Goal: Feedback & Contribution: Leave review/rating

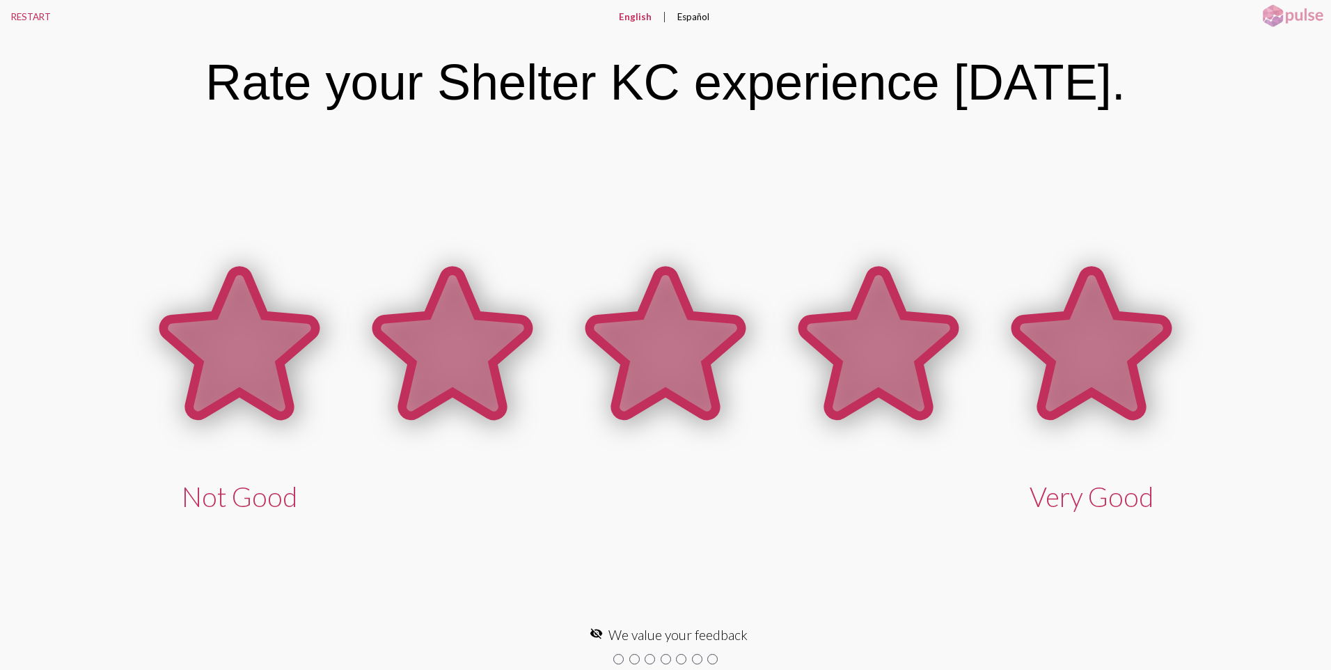
click at [1035, 379] on icon at bounding box center [1091, 345] width 213 height 213
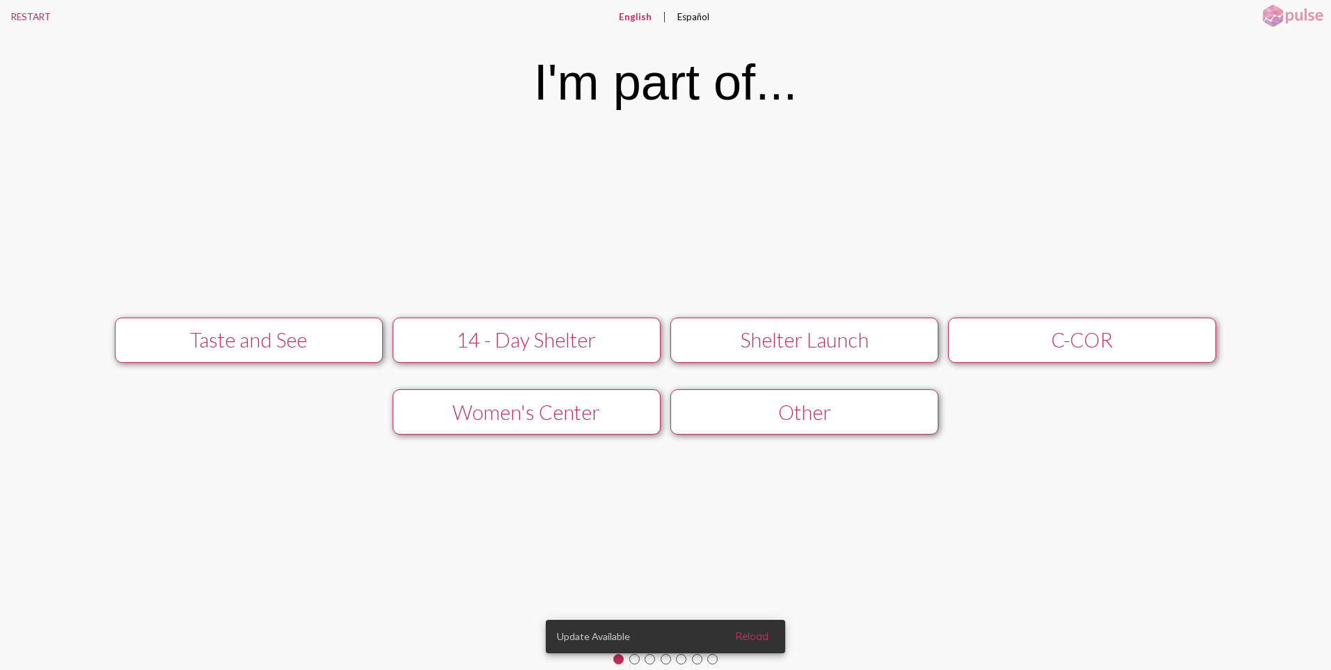
click at [473, 410] on div "Women's Center" at bounding box center [526, 412] width 239 height 24
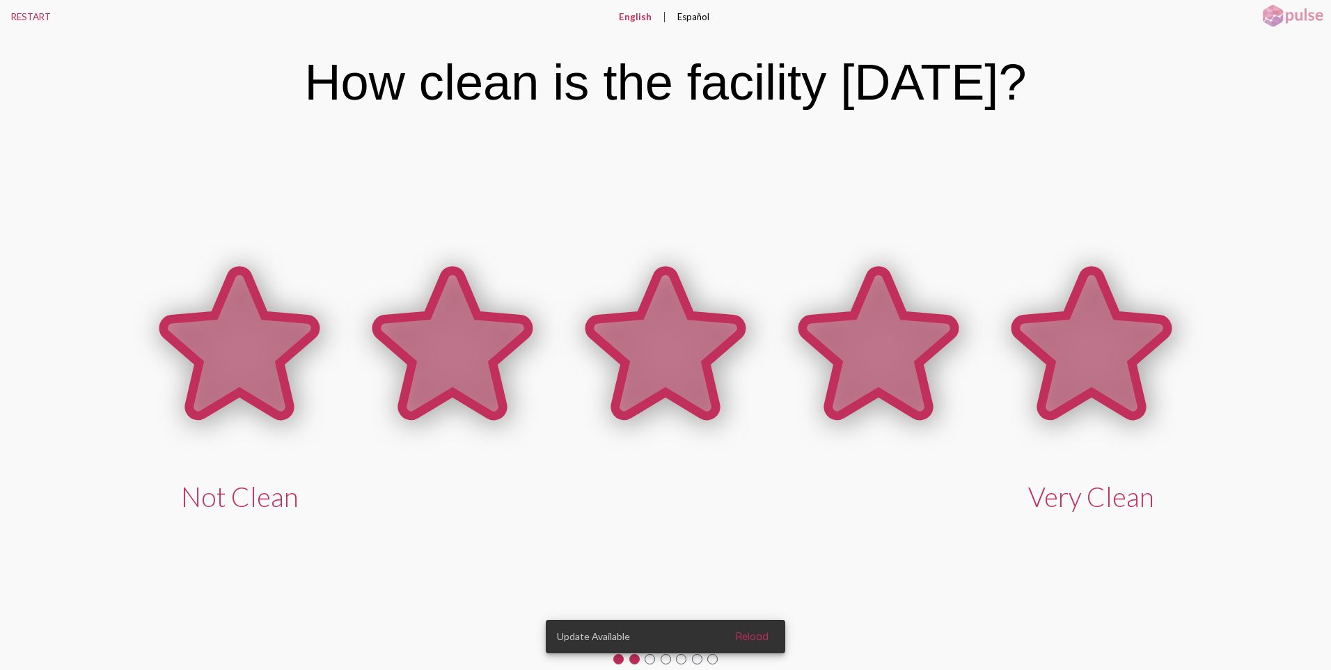
click at [1055, 386] on icon at bounding box center [1092, 343] width 152 height 145
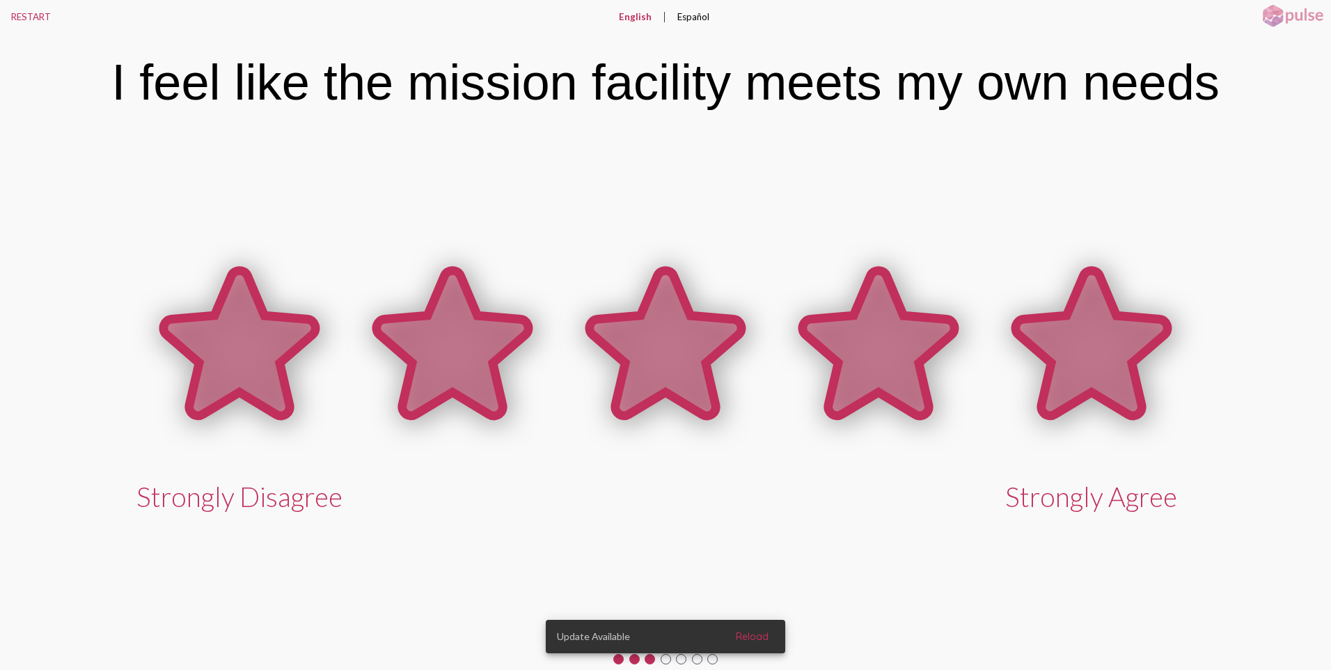
click at [1074, 386] on icon at bounding box center [1092, 343] width 152 height 145
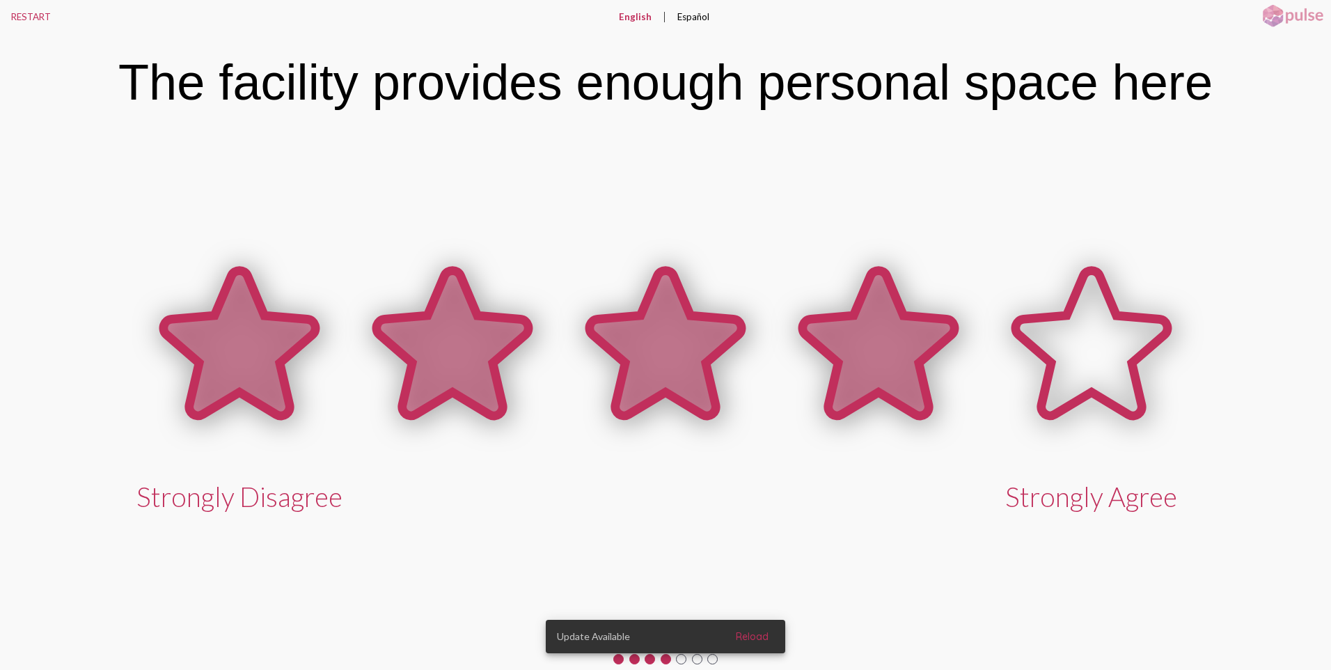
click at [812, 380] on icon at bounding box center [878, 345] width 213 height 213
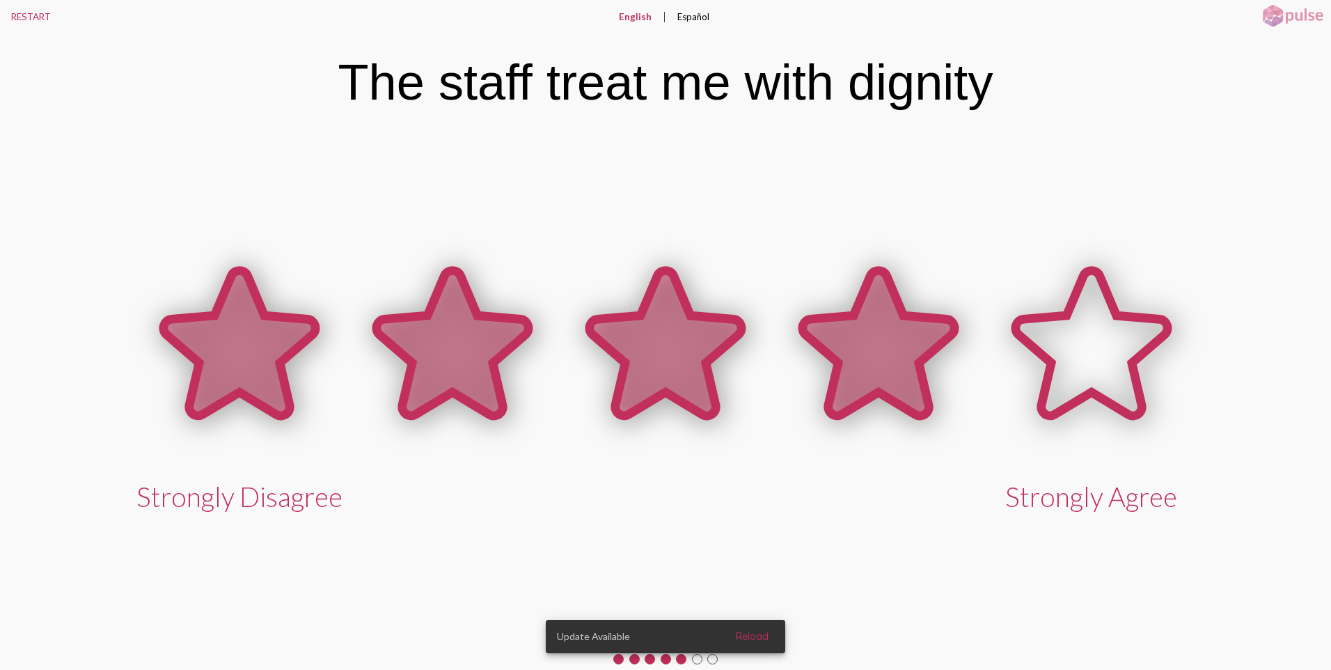
click at [898, 384] on icon at bounding box center [879, 343] width 152 height 145
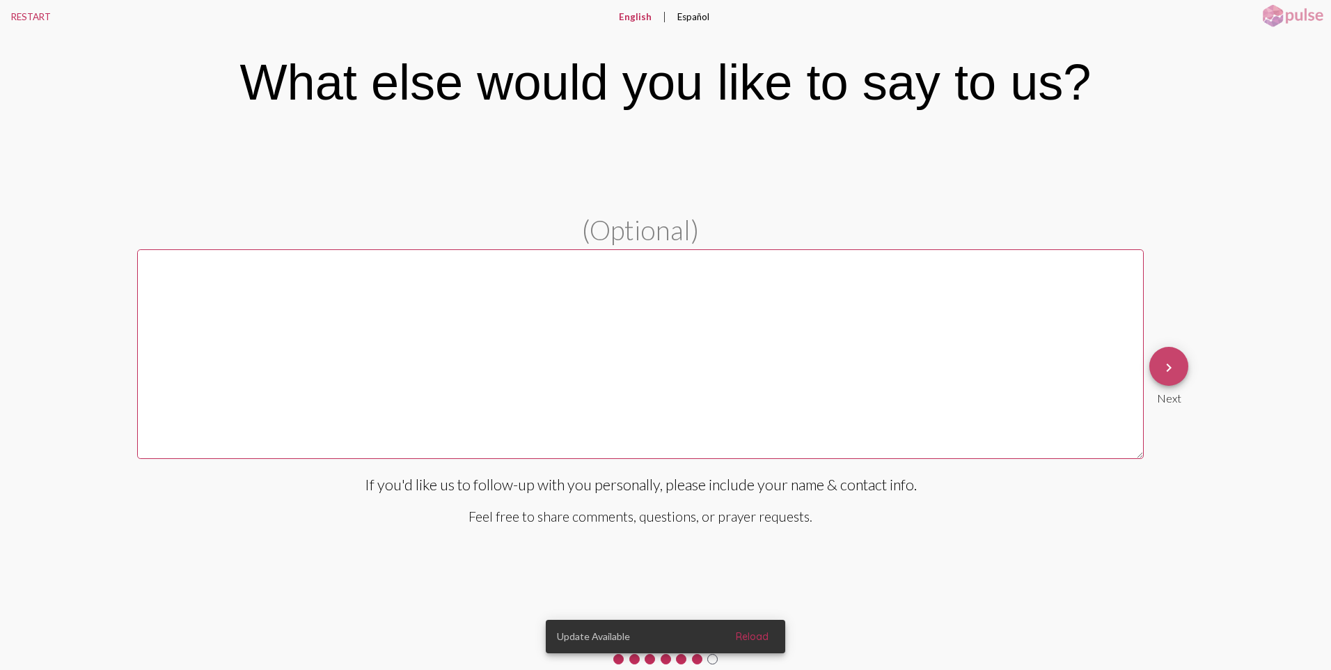
click at [1171, 360] on mat-icon "keyboard_arrow_right" at bounding box center [1169, 367] width 17 height 17
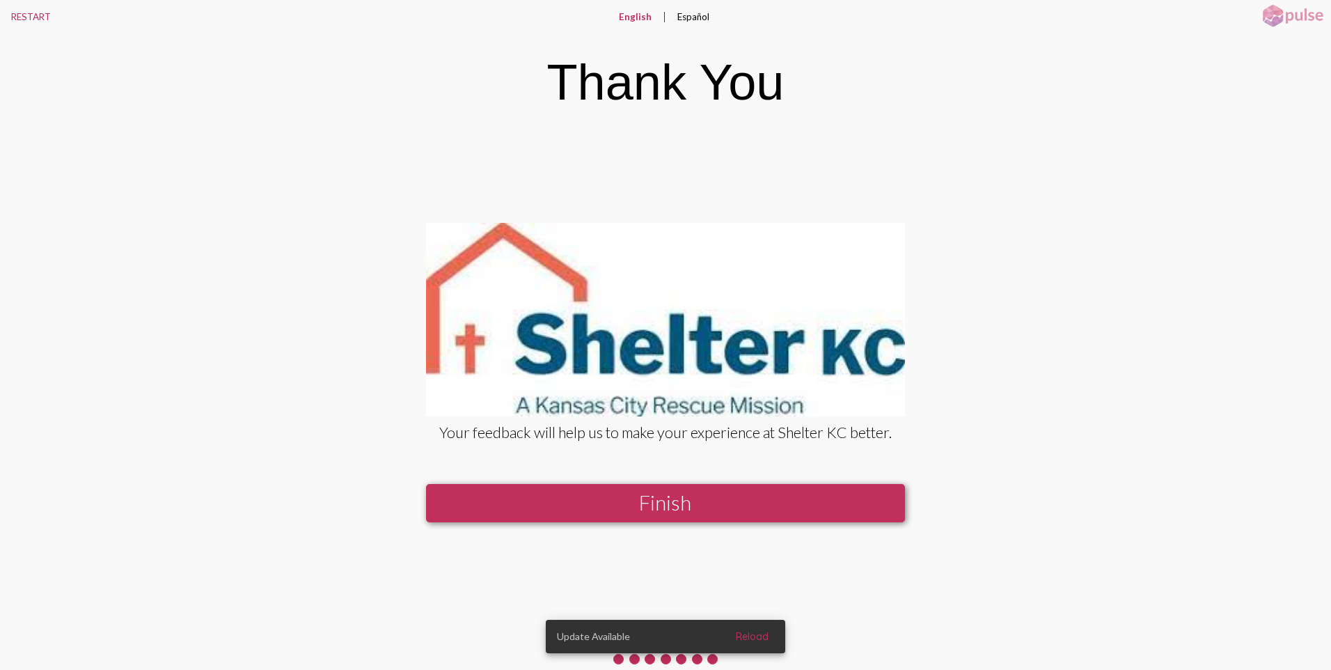
click at [826, 503] on button "Finish" at bounding box center [665, 503] width 479 height 38
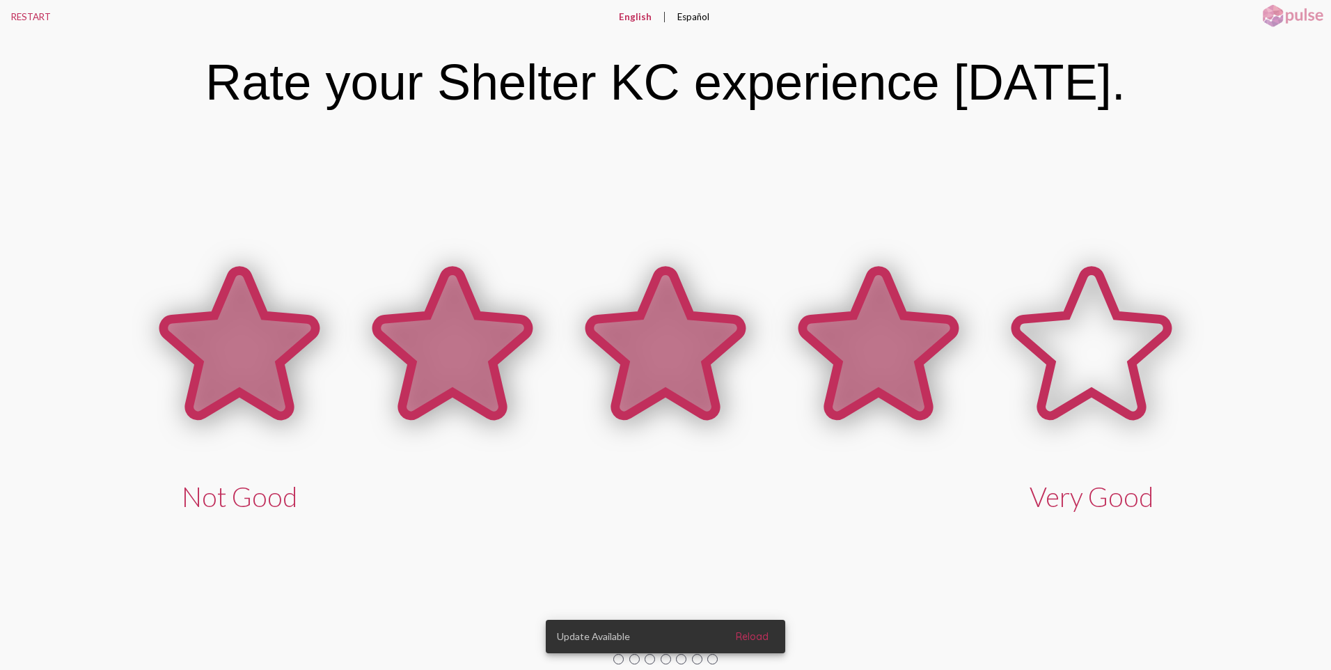
click at [897, 368] on icon at bounding box center [879, 343] width 152 height 145
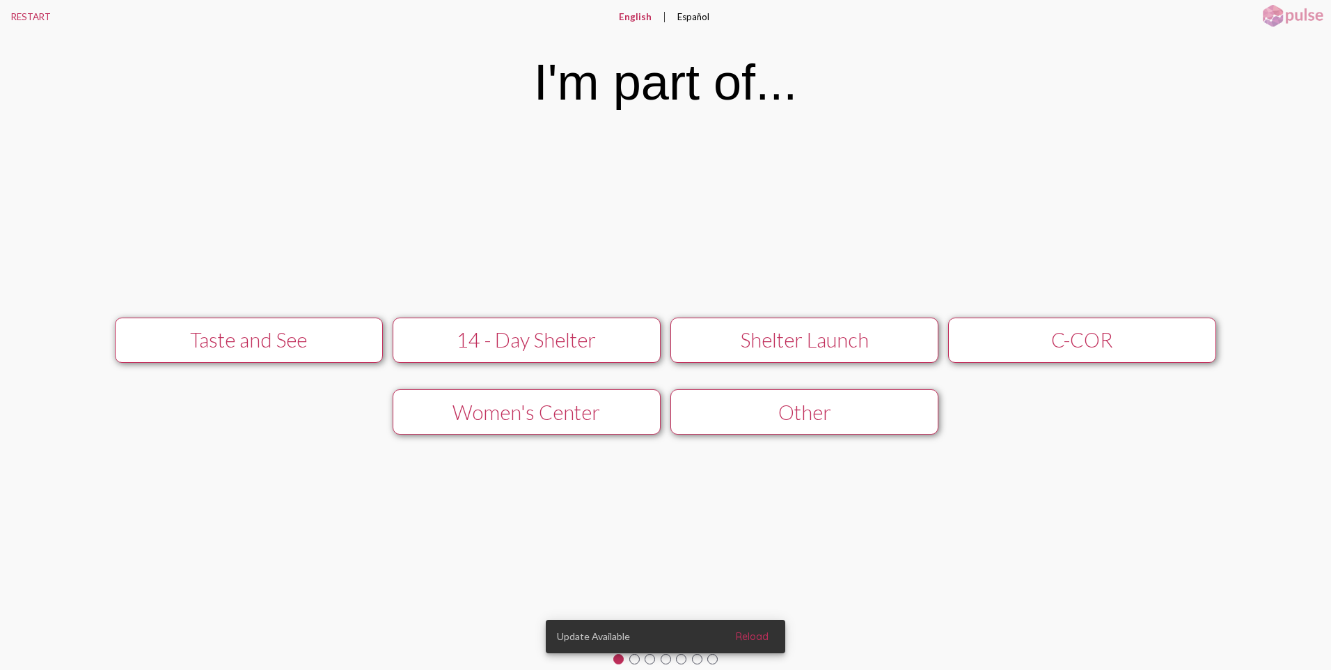
click at [578, 411] on div "Women's Center" at bounding box center [526, 412] width 239 height 24
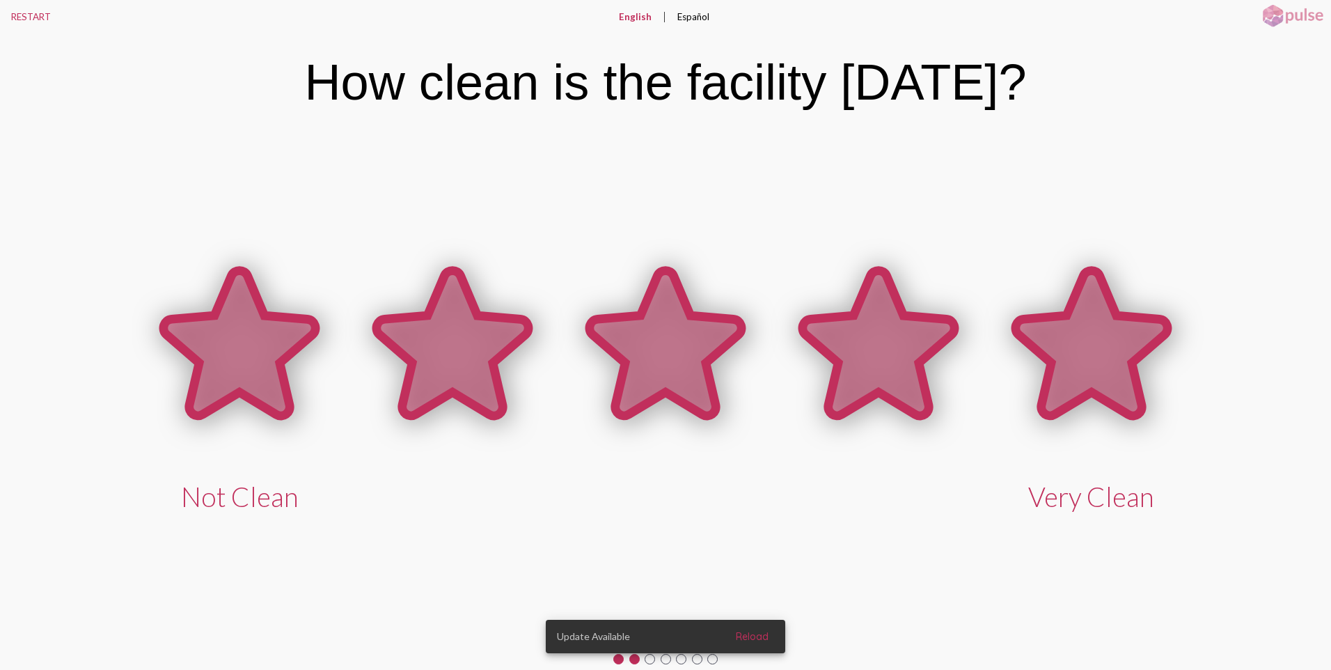
click at [1130, 351] on icon at bounding box center [1092, 343] width 152 height 145
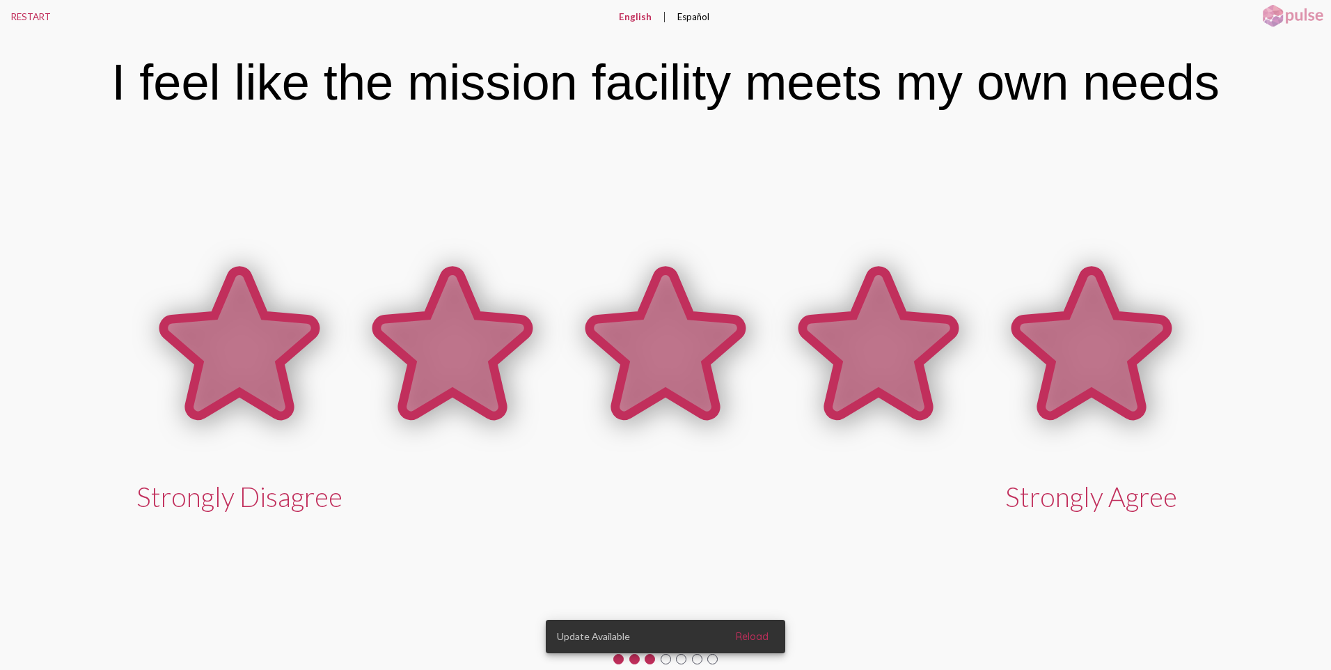
click at [1083, 359] on icon at bounding box center [1092, 343] width 152 height 145
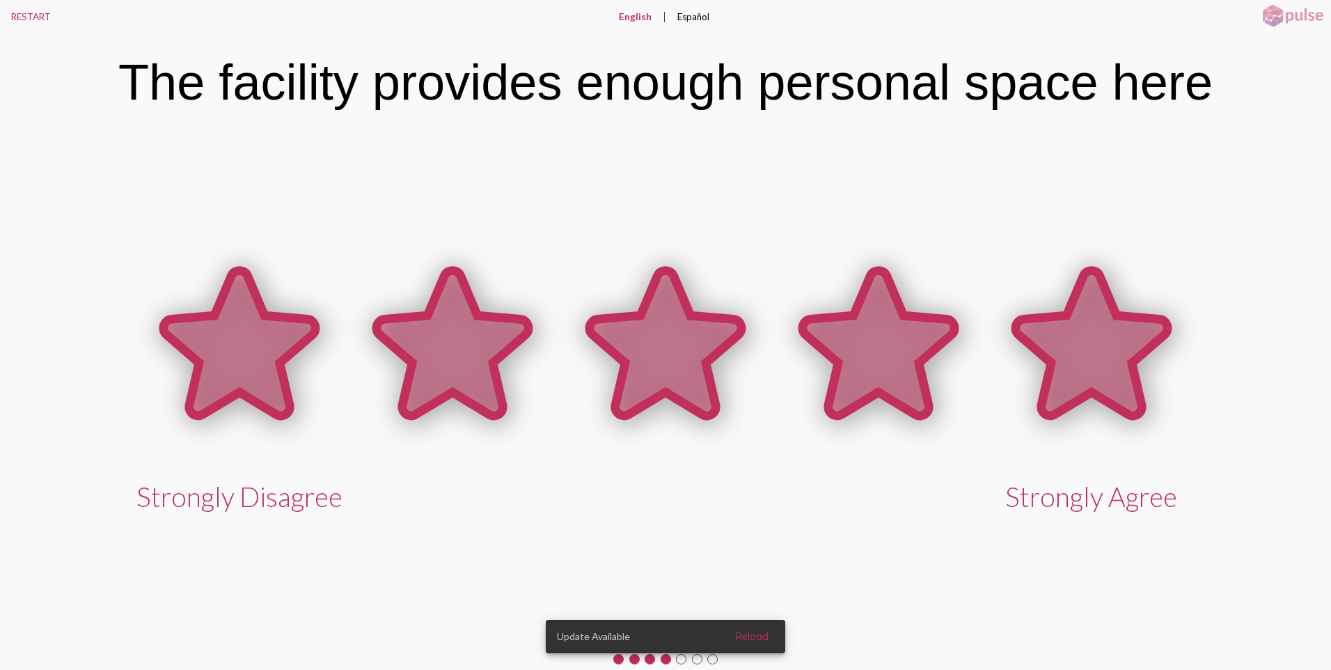
click at [1103, 354] on icon at bounding box center [1092, 343] width 152 height 145
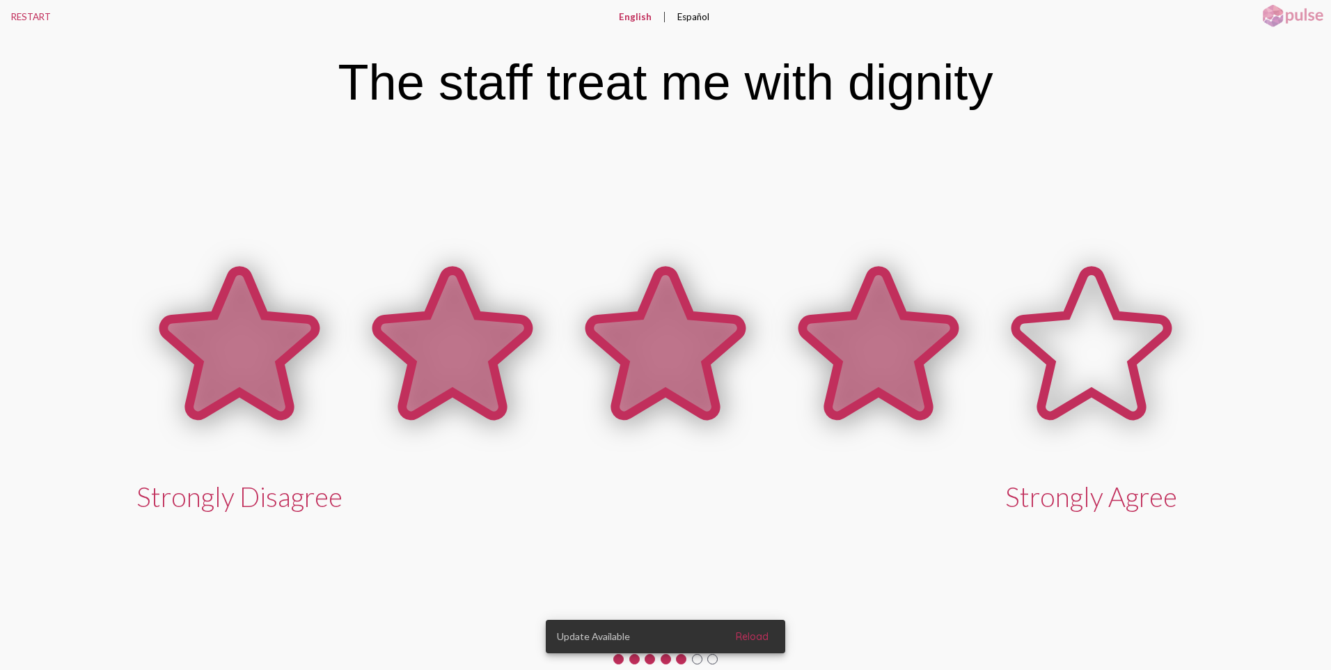
drag, startPoint x: 914, startPoint y: 369, endPoint x: 895, endPoint y: 370, distance: 19.5
click at [895, 370] on icon at bounding box center [879, 343] width 152 height 145
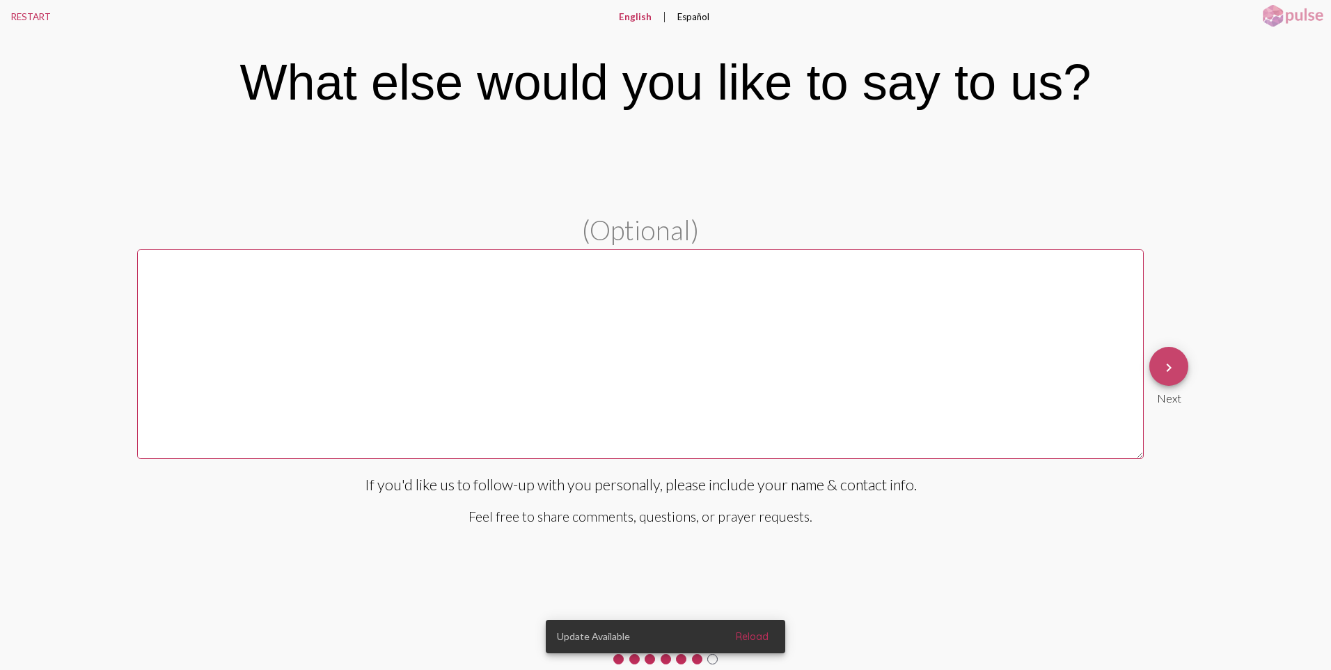
click at [1180, 365] on button "keyboard_arrow_right" at bounding box center [1168, 366] width 39 height 39
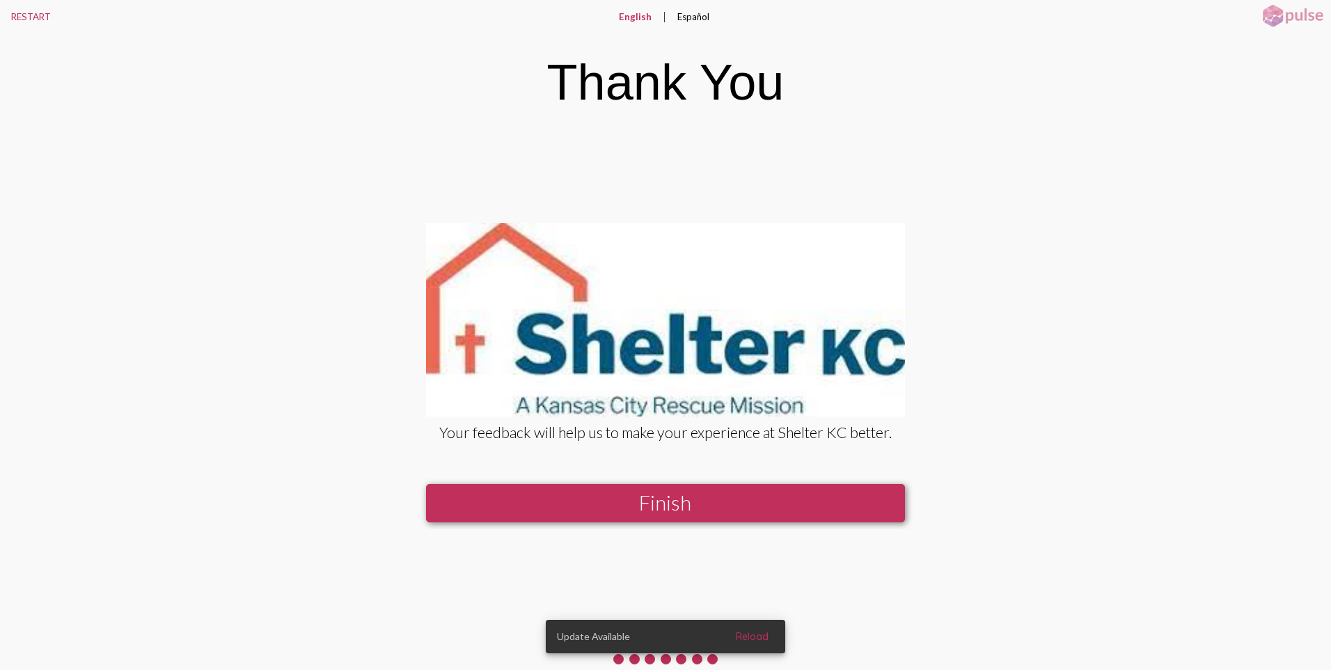
click at [821, 495] on button "Finish" at bounding box center [665, 503] width 479 height 38
